Goal: Task Accomplishment & Management: Use online tool/utility

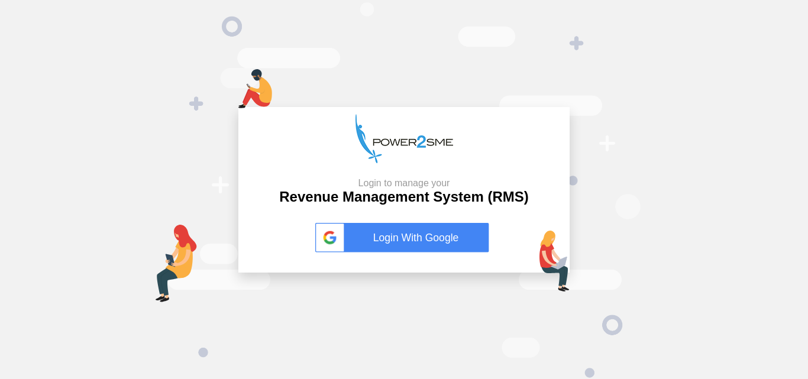
click at [385, 243] on link "Login With Google" at bounding box center [403, 238] width 177 height 30
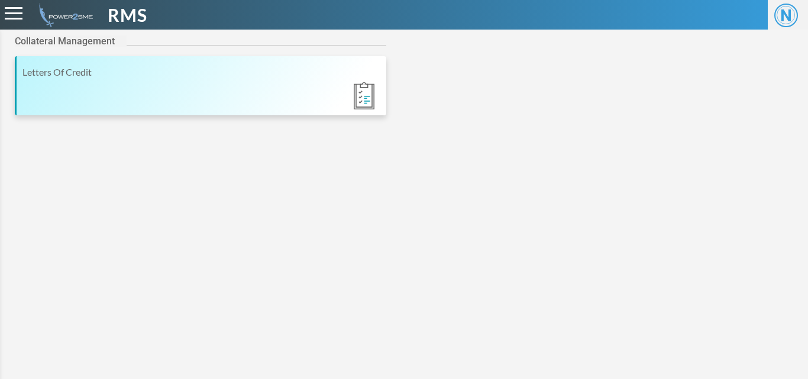
click at [38, 73] on div "Letters Of Credit" at bounding box center [201, 72] width 358 height 14
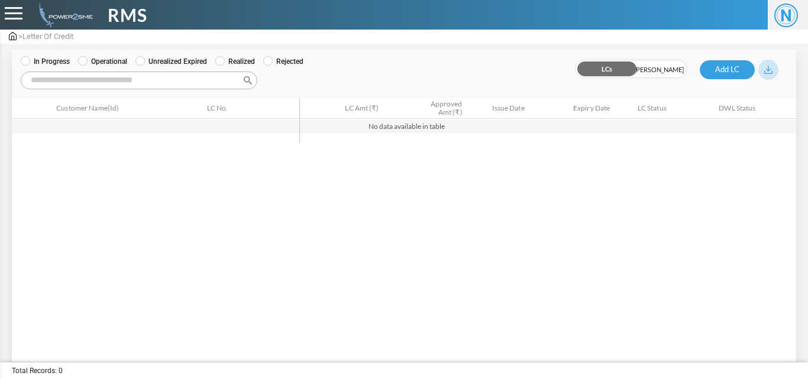
click at [659, 67] on span "BOEs" at bounding box center [659, 69] width 56 height 18
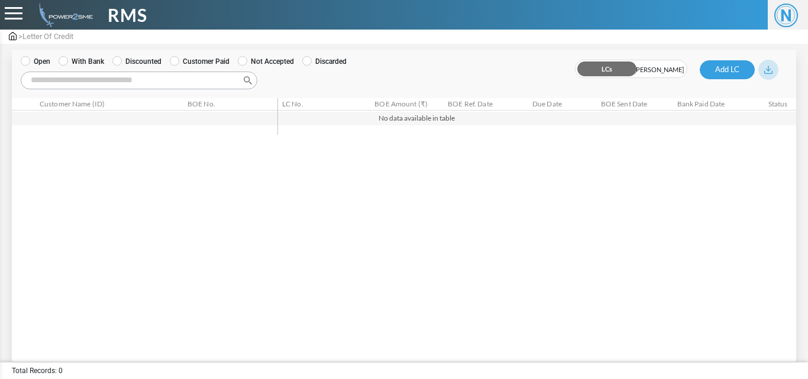
click at [601, 69] on span "LCs" at bounding box center [604, 69] width 56 height 18
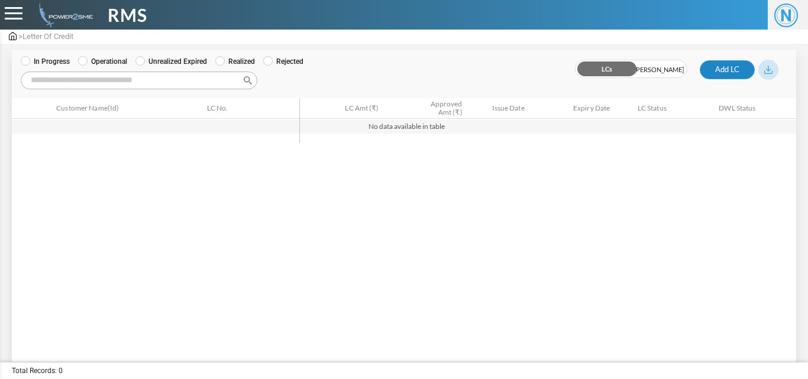
click at [727, 71] on button "Add LC" at bounding box center [727, 69] width 55 height 19
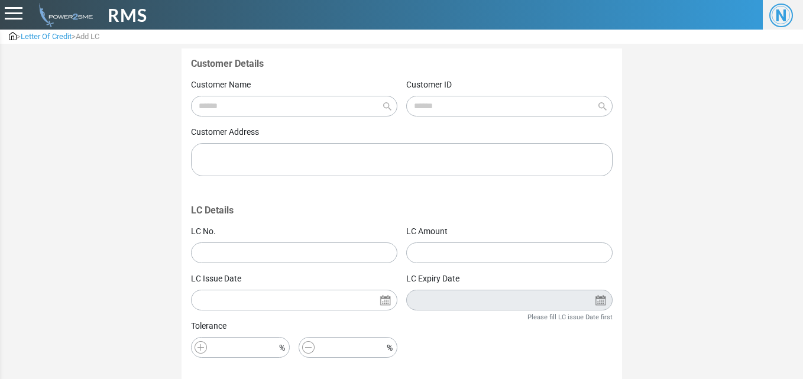
click at [786, 20] on span "N" at bounding box center [782, 16] width 24 height 24
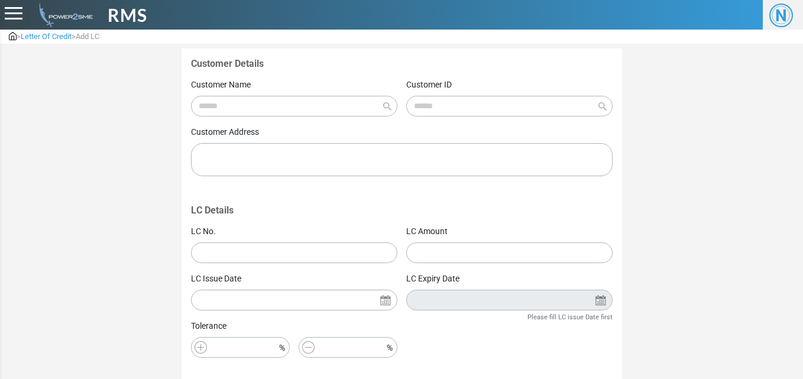
click at [12, 38] on img at bounding box center [13, 36] width 8 height 8
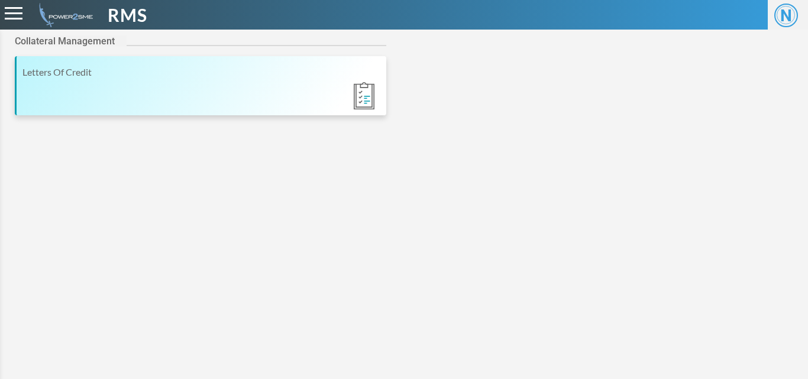
click at [57, 71] on div "Letters Of Credit" at bounding box center [201, 72] width 358 height 14
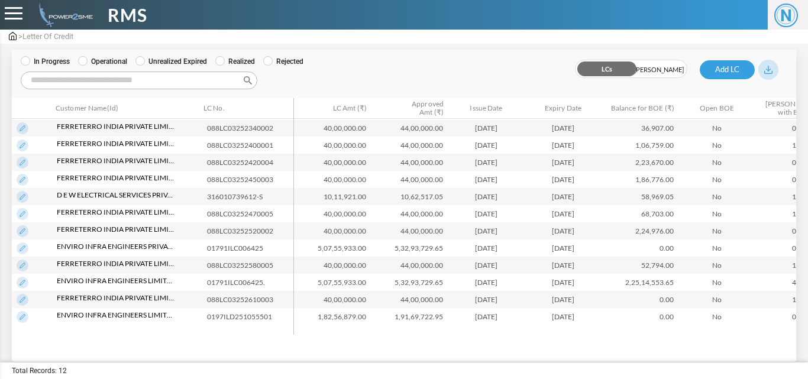
click at [440, 329] on div "Customer Name(Id) LC No. LC Amt (₹) Approved Amt (₹) Issue Date Expiry Date Bal…" at bounding box center [404, 238] width 785 height 237
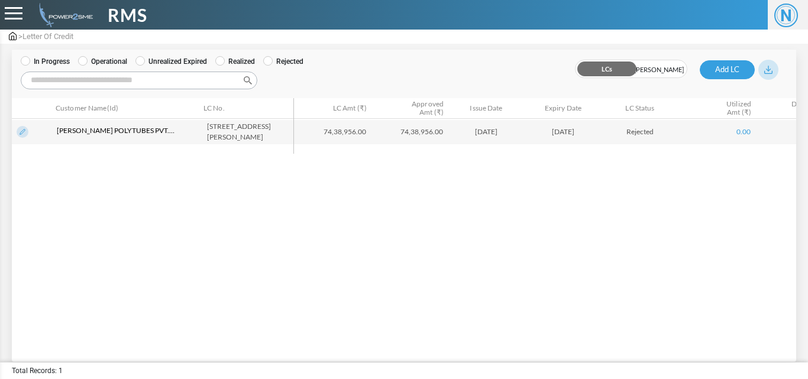
click at [227, 61] on label "Realized" at bounding box center [235, 61] width 40 height 11
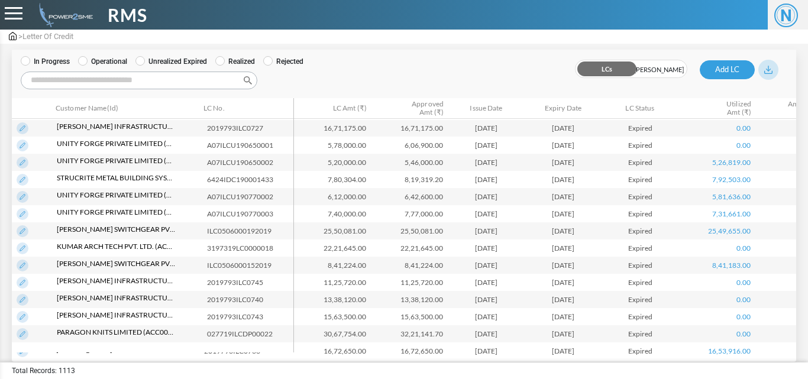
click at [83, 66] on label "Operational" at bounding box center [102, 61] width 49 height 11
